Goal: Navigation & Orientation: Find specific page/section

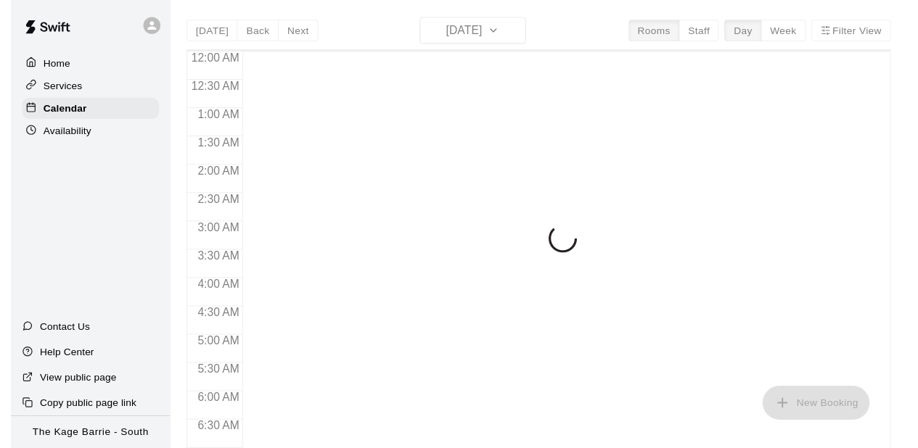
scroll to position [881, 0]
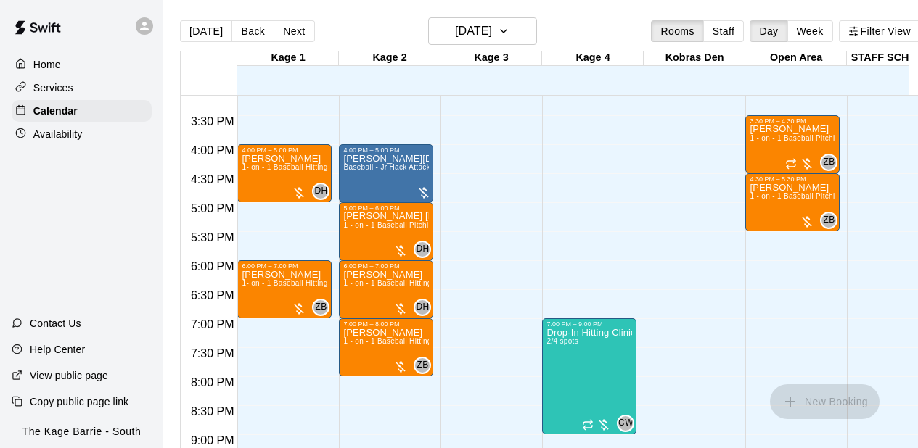
click at [540, 227] on div at bounding box center [491, 224] width 101 height 15
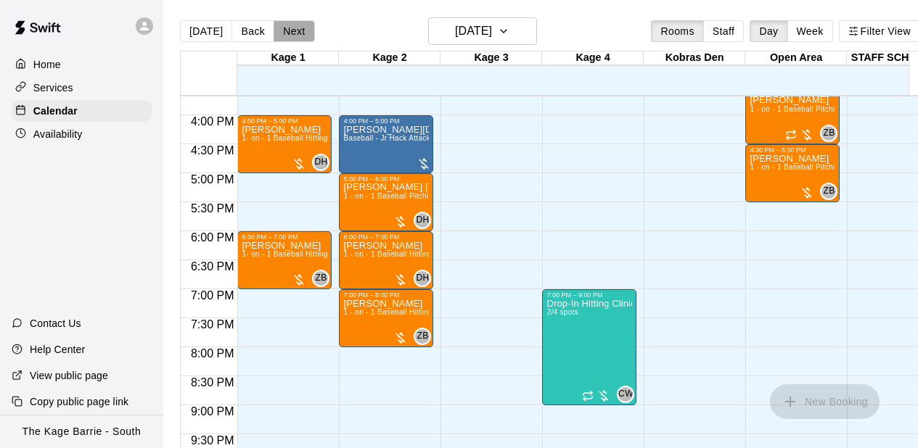
click at [303, 34] on button "Next" at bounding box center [294, 31] width 41 height 22
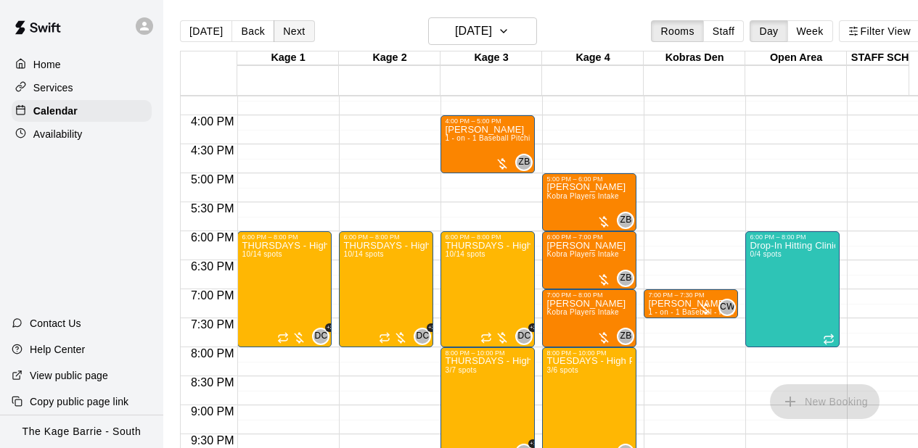
click at [296, 33] on button "Next" at bounding box center [294, 31] width 41 height 22
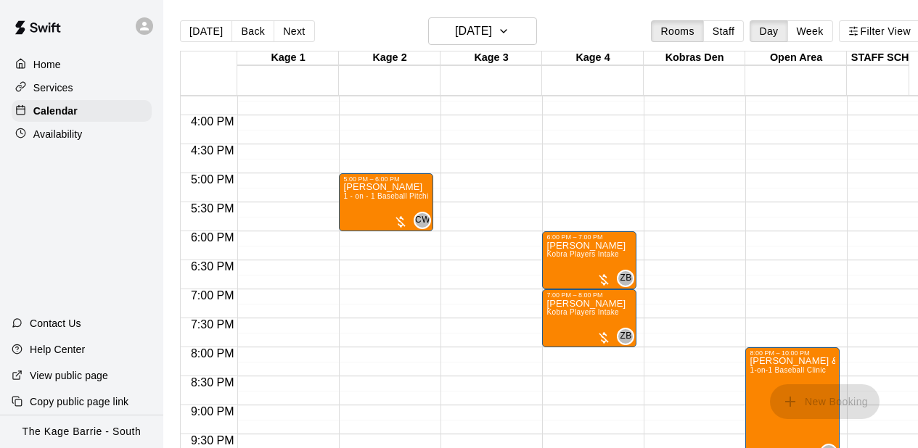
click at [141, 28] on icon at bounding box center [144, 26] width 9 height 9
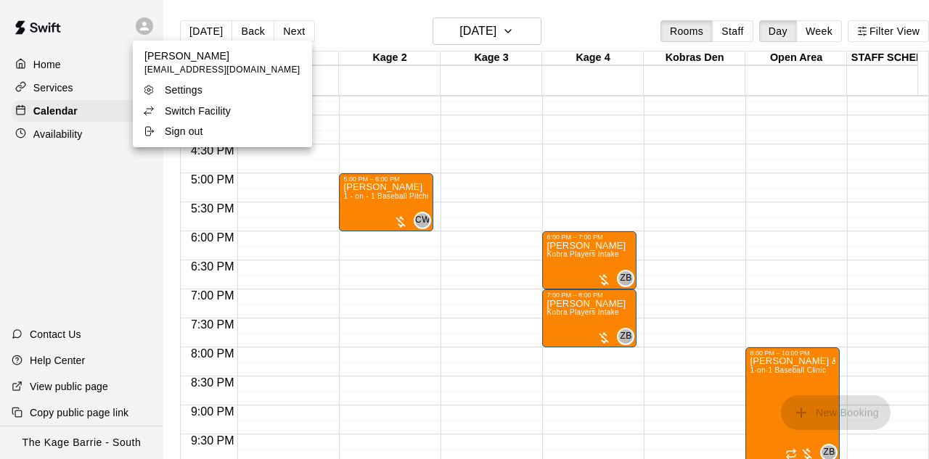
click at [197, 109] on p "Switch Facility" at bounding box center [198, 111] width 66 height 15
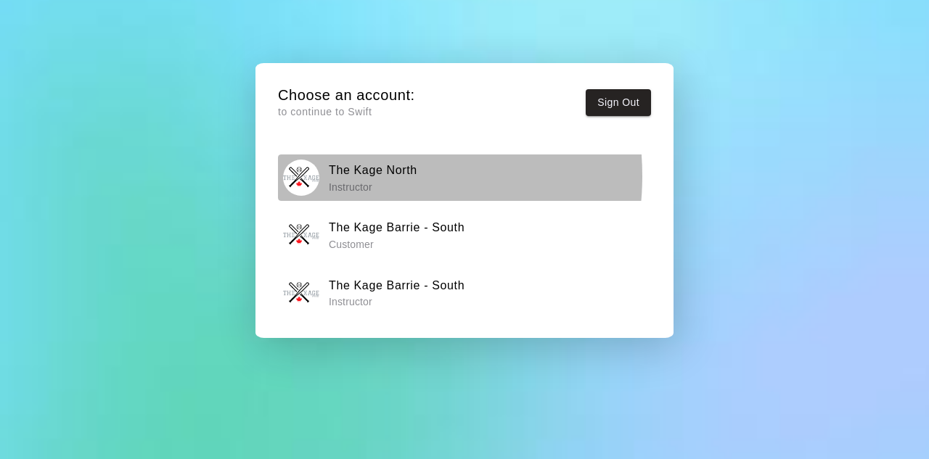
click at [350, 176] on h6 "The Kage North" at bounding box center [373, 170] width 89 height 19
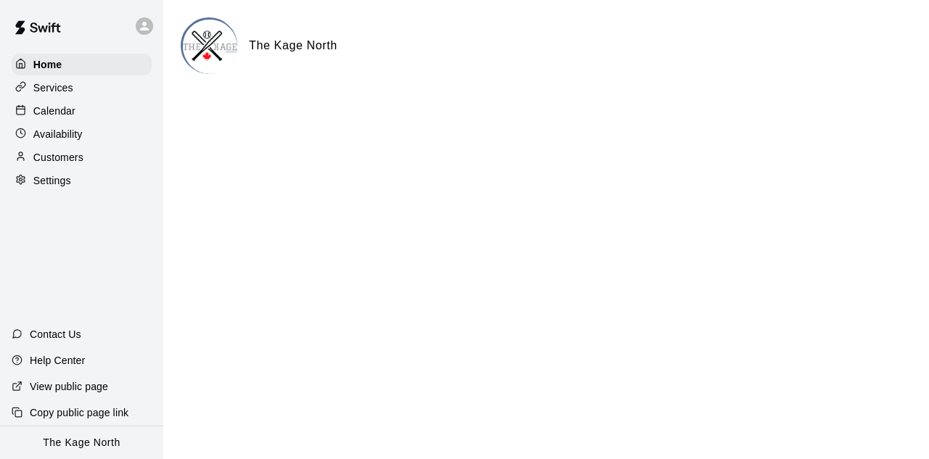
click at [60, 117] on p "Calendar" at bounding box center [54, 111] width 42 height 15
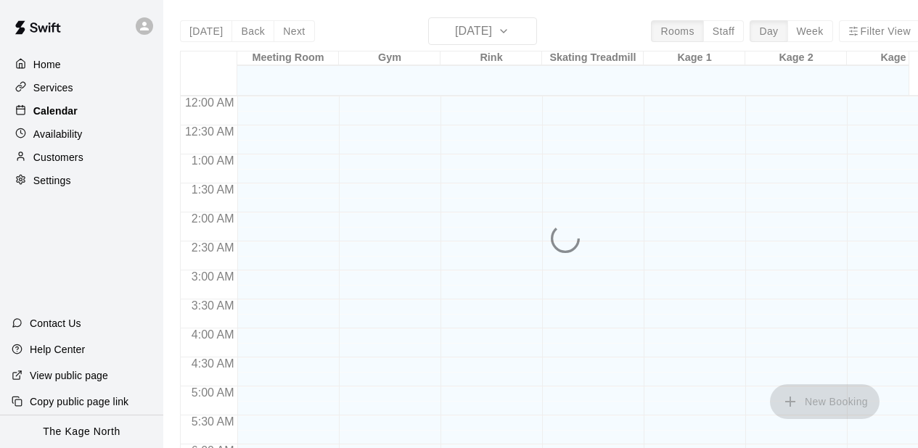
scroll to position [881, 0]
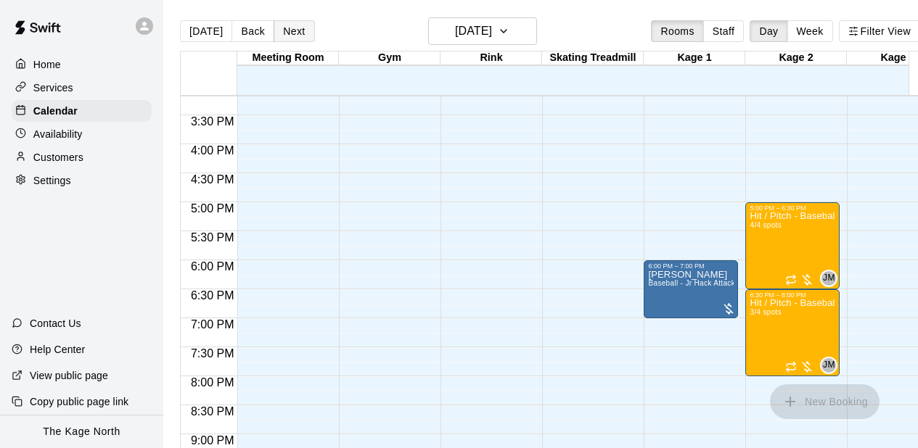
click at [303, 32] on button "Next" at bounding box center [294, 31] width 41 height 22
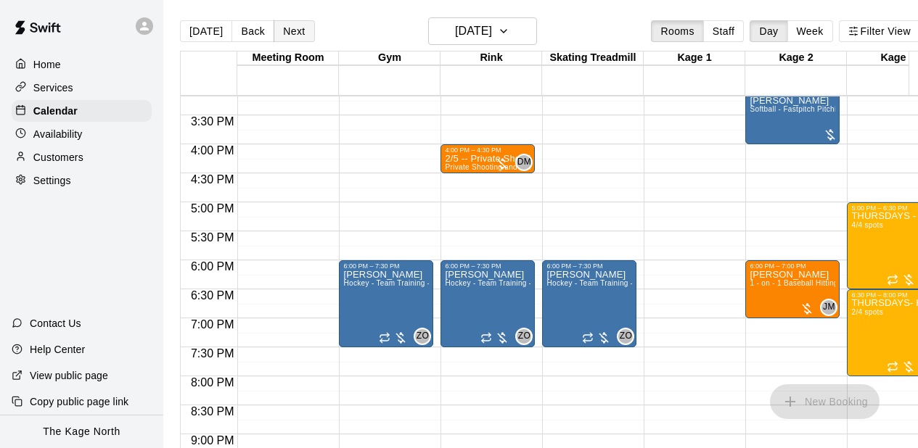
click at [298, 34] on button "Next" at bounding box center [294, 31] width 41 height 22
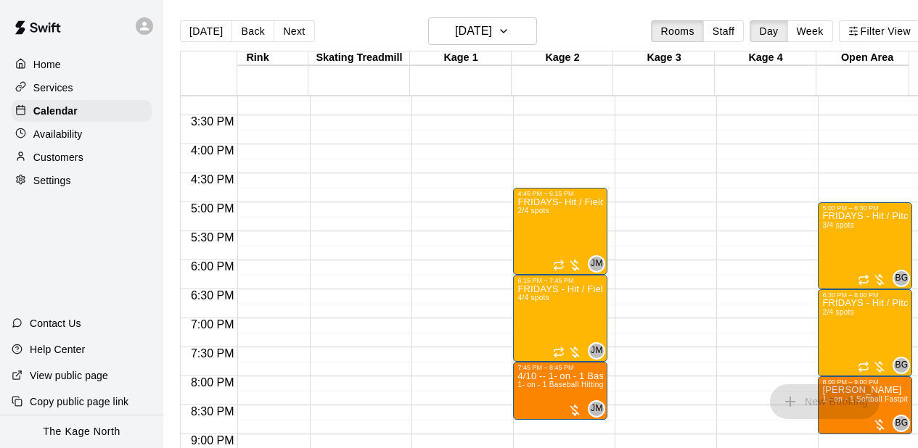
scroll to position [0, 0]
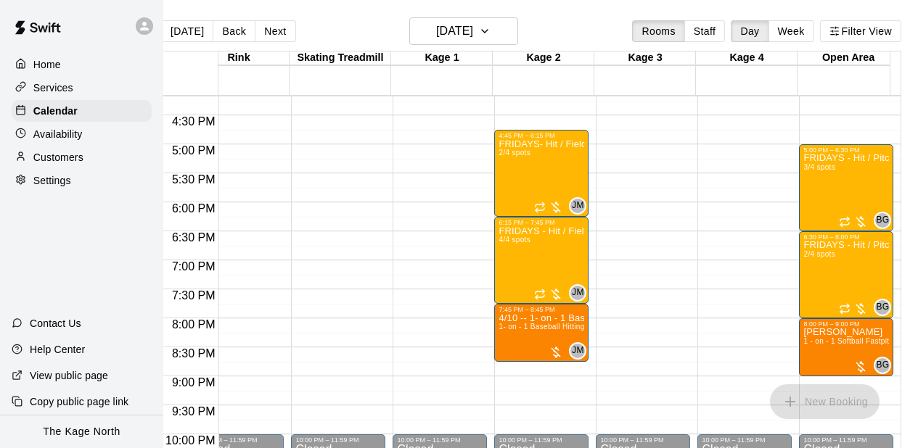
click at [84, 133] on div "Availability" at bounding box center [82, 134] width 140 height 22
